Goal: Task Accomplishment & Management: Use online tool/utility

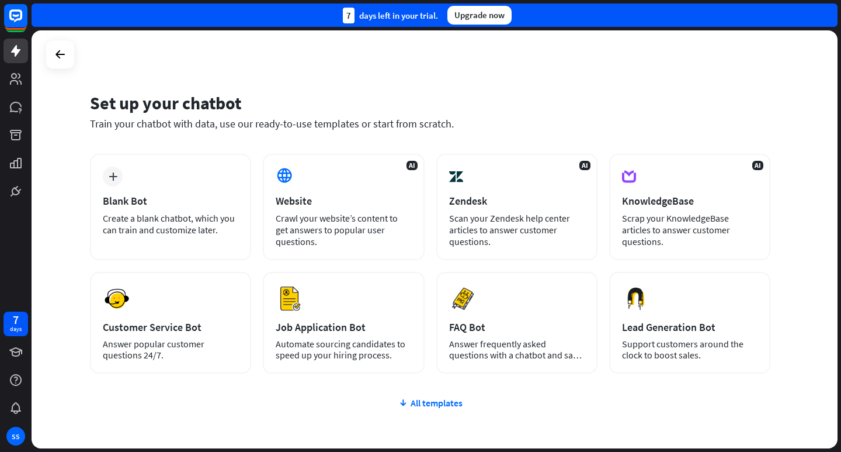
click at [71, 64] on div at bounding box center [60, 54] width 29 height 29
click at [63, 60] on icon at bounding box center [60, 54] width 14 height 14
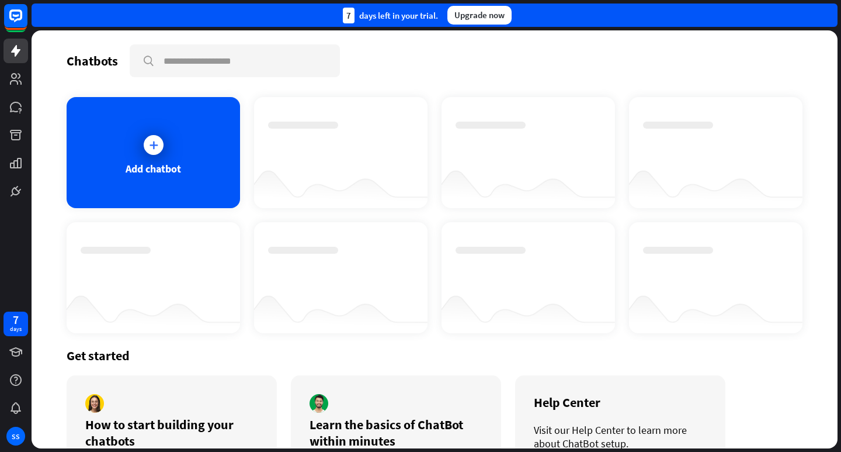
click at [309, 174] on div at bounding box center [340, 184] width 173 height 45
click at [15, 438] on div "SS" at bounding box center [15, 435] width 19 height 19
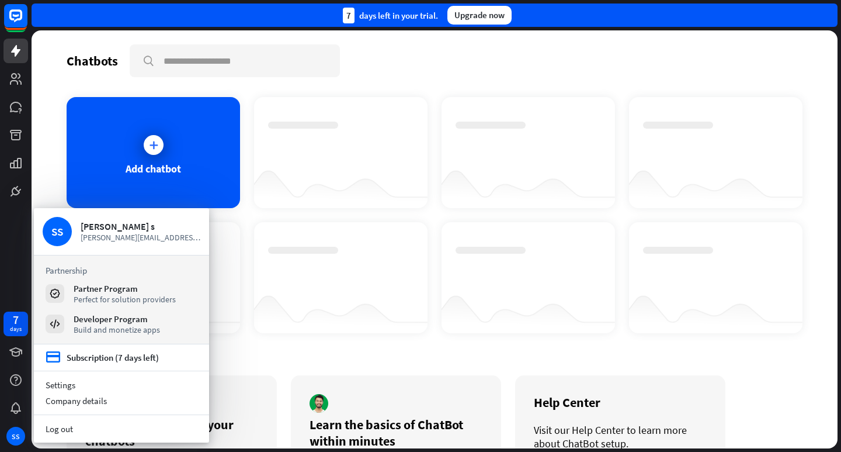
click at [50, 431] on link "Log out" at bounding box center [121, 429] width 175 height 16
click at [50, 431] on div "Chatbots search Add chatbot Get started How to start building your chatbots Wat…" at bounding box center [435, 239] width 806 height 418
